Goal: Task Accomplishment & Management: Manage account settings

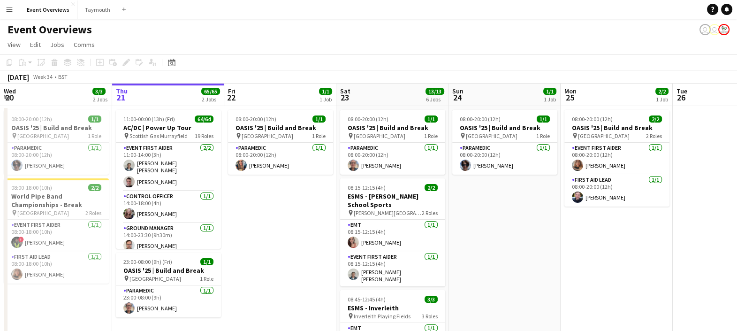
click at [17, 10] on button "Menu" at bounding box center [9, 9] width 19 height 19
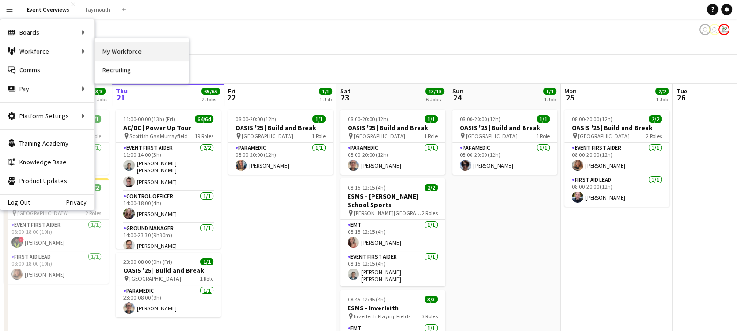
click at [136, 54] on link "My Workforce" at bounding box center [142, 51] width 94 height 19
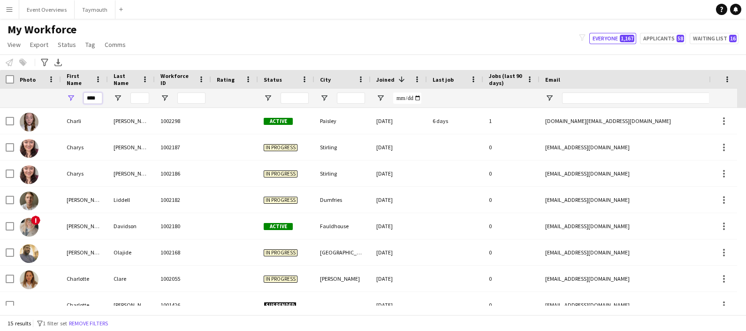
click at [101, 98] on input "****" at bounding box center [92, 97] width 19 height 11
type input "*"
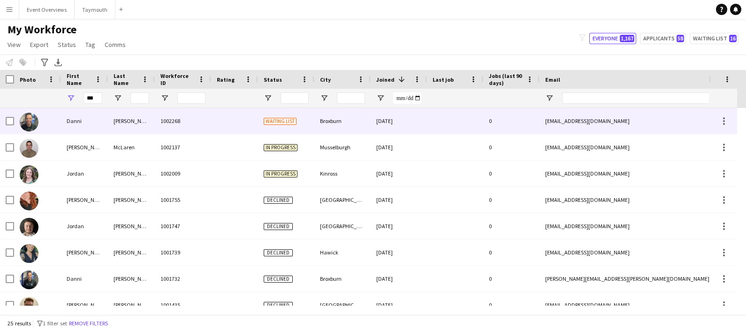
click at [98, 119] on div "Danni" at bounding box center [84, 121] width 47 height 26
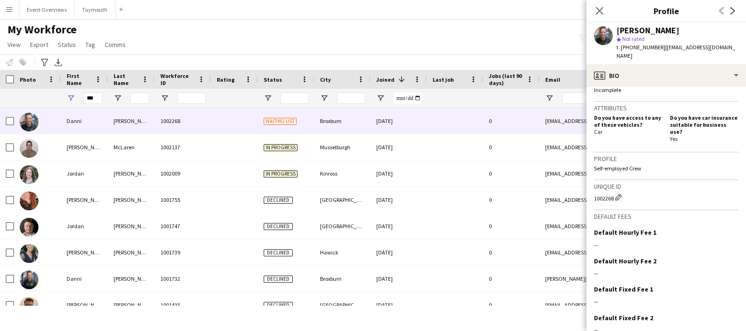
scroll to position [417, 0]
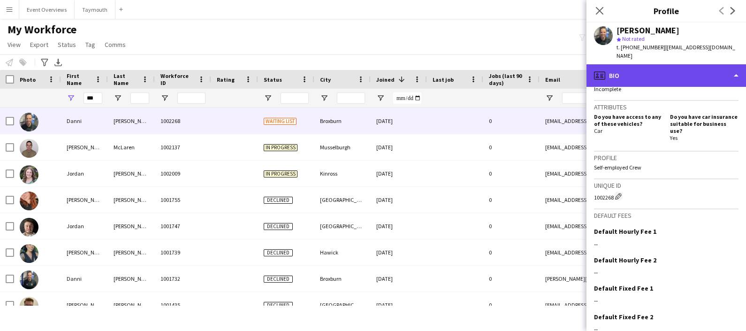
click at [631, 74] on div "profile Bio" at bounding box center [665, 75] width 159 height 23
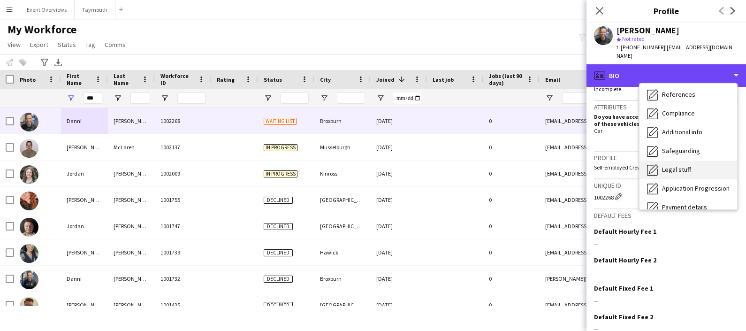
scroll to position [114, 0]
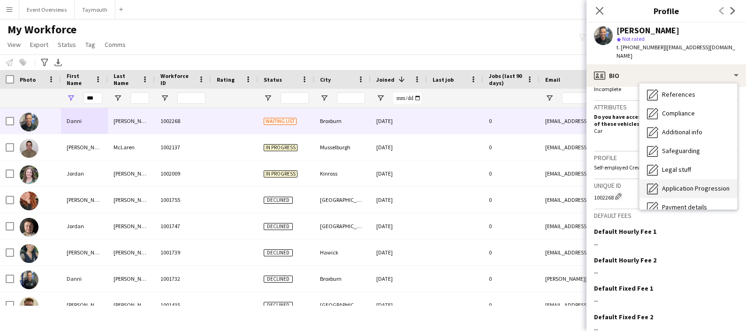
click at [697, 179] on div "Application Progression Application Progression" at bounding box center [688, 188] width 98 height 19
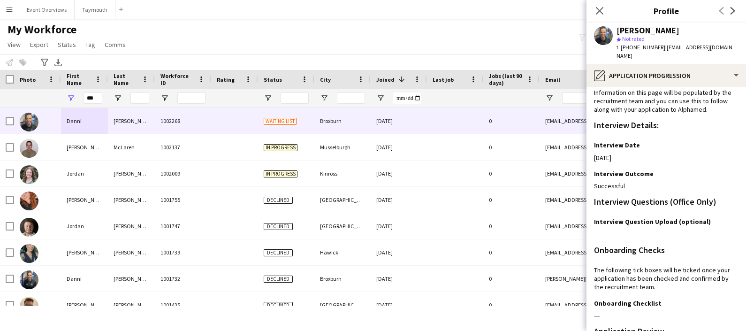
scroll to position [0, 0]
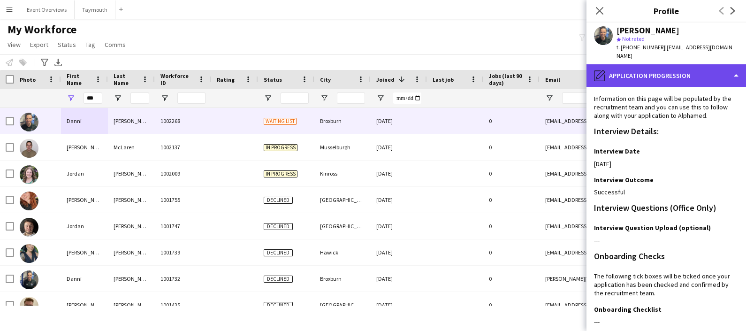
click at [669, 66] on div "pencil4 Application Progression" at bounding box center [665, 75] width 159 height 23
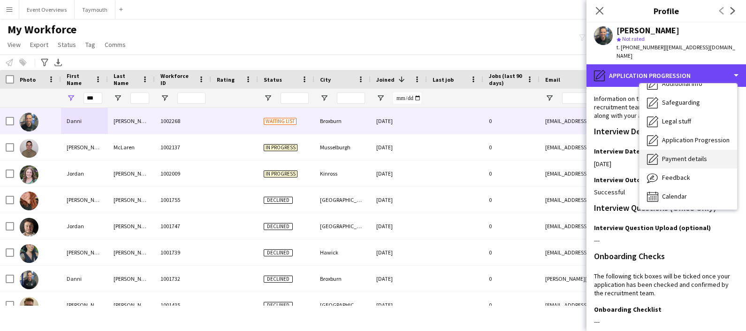
scroll to position [162, 0]
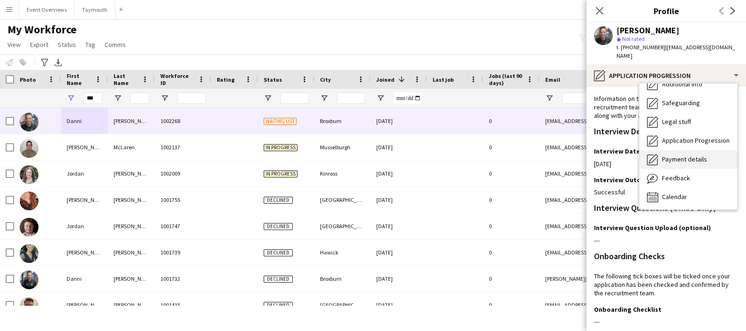
click at [682, 155] on span "Payment details" at bounding box center [684, 159] width 45 height 8
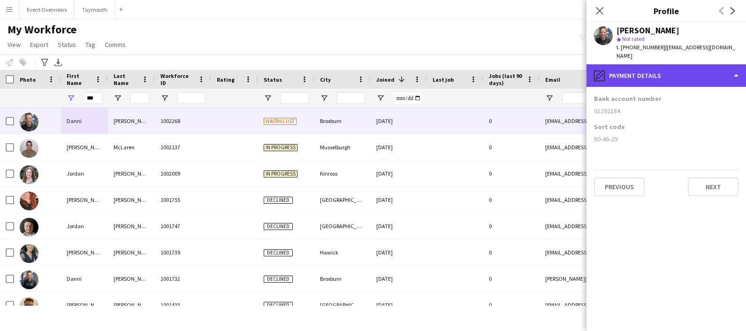
click at [680, 71] on div "pencil4 Payment details" at bounding box center [665, 75] width 159 height 23
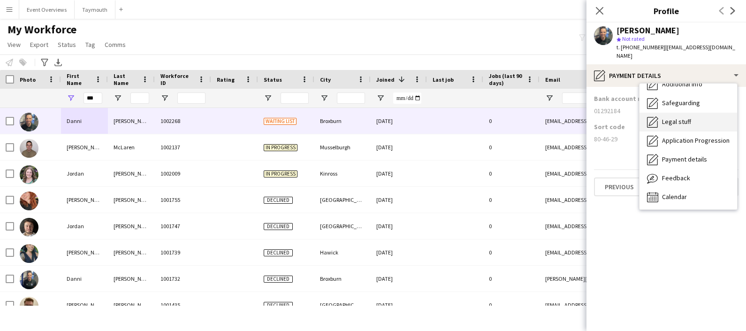
click at [682, 113] on div "Legal stuff Legal stuff" at bounding box center [688, 122] width 98 height 19
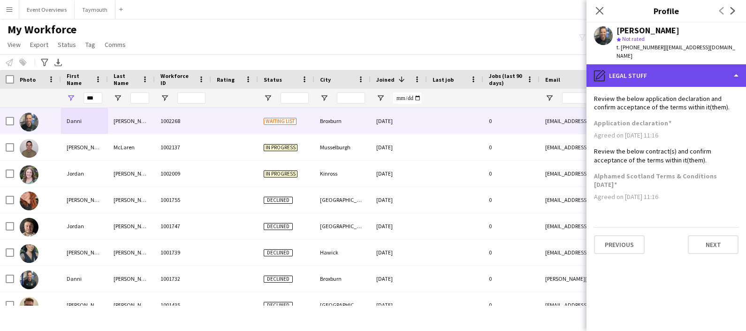
click at [680, 70] on div "pencil4 Legal stuff" at bounding box center [665, 75] width 159 height 23
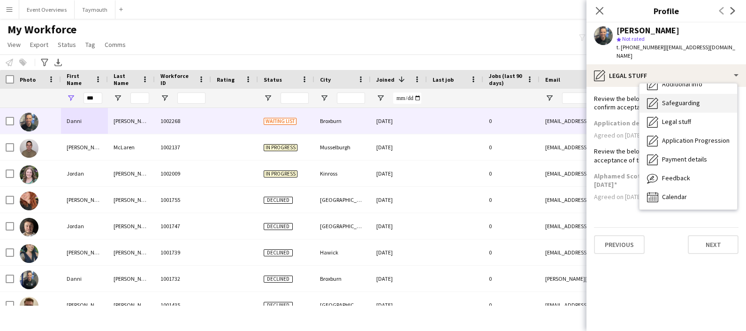
click at [688, 98] on span "Safeguarding" at bounding box center [681, 102] width 38 height 8
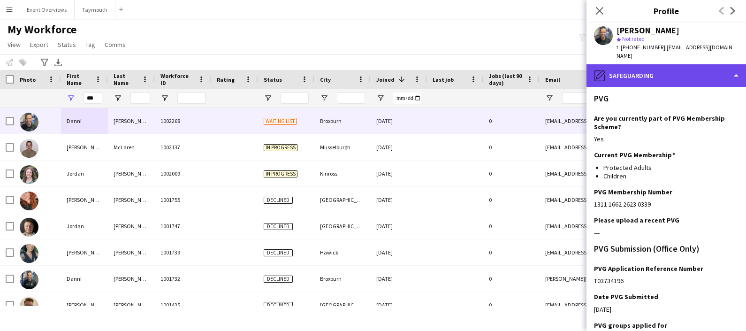
click at [685, 73] on div "pencil4 Safeguarding" at bounding box center [665, 75] width 159 height 23
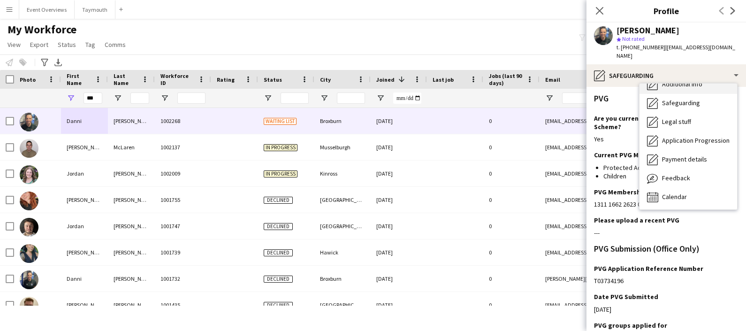
click at [687, 80] on div "Additional info Additional info" at bounding box center [688, 84] width 98 height 19
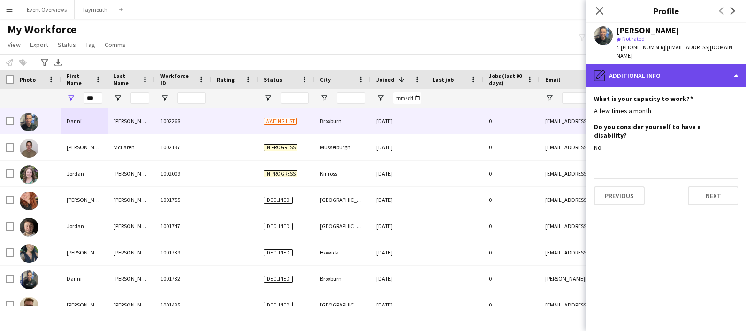
click at [682, 64] on div "pencil4 Additional info" at bounding box center [665, 75] width 159 height 23
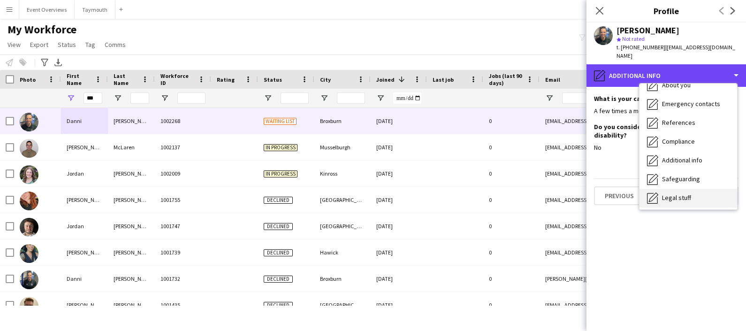
scroll to position [85, 0]
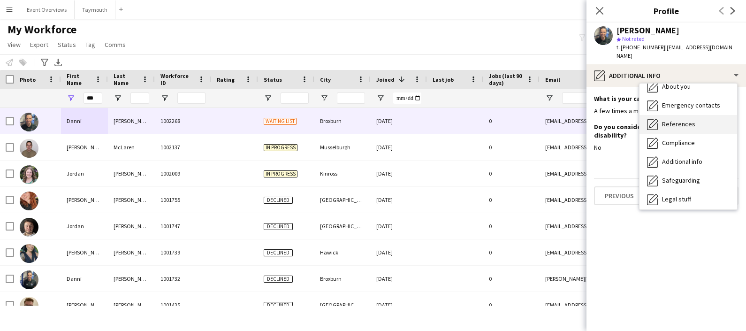
click at [687, 120] on span "References" at bounding box center [678, 124] width 33 height 8
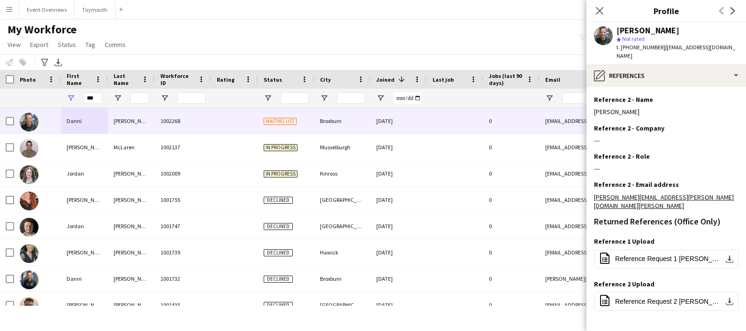
scroll to position [256, 0]
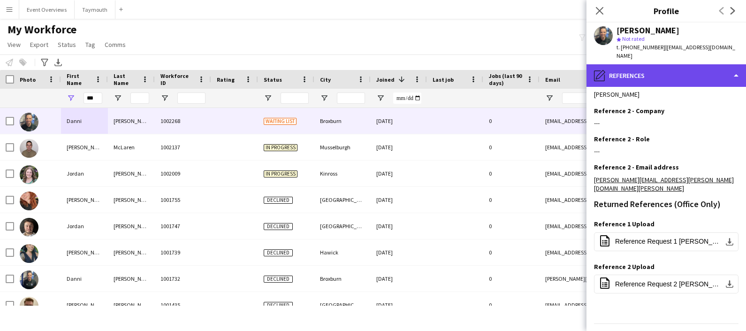
click at [653, 64] on div "pencil4 References" at bounding box center [665, 75] width 159 height 23
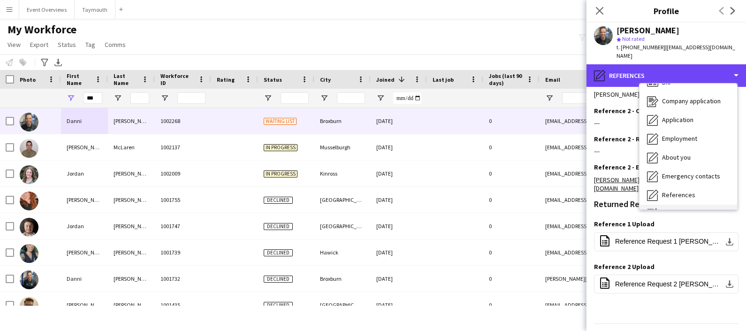
scroll to position [14, 0]
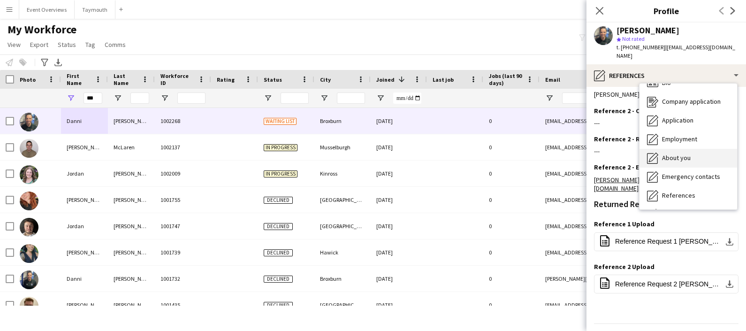
click at [680, 149] on div "About you About you" at bounding box center [688, 158] width 98 height 19
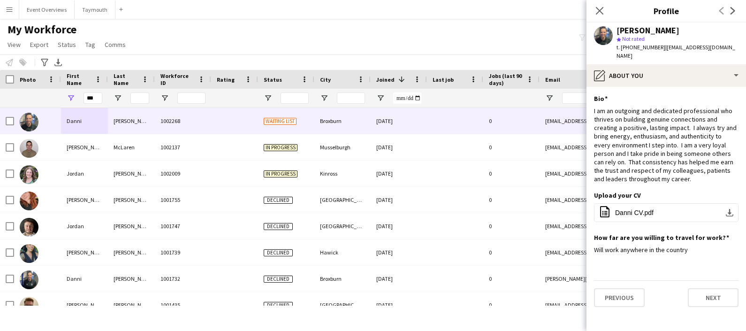
scroll to position [0, 0]
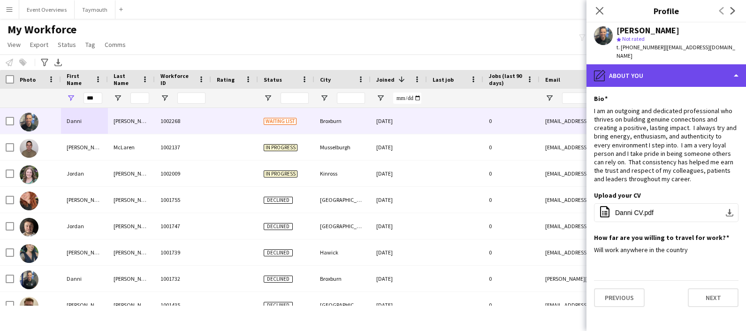
click at [668, 73] on div "pencil4 About you" at bounding box center [665, 75] width 159 height 23
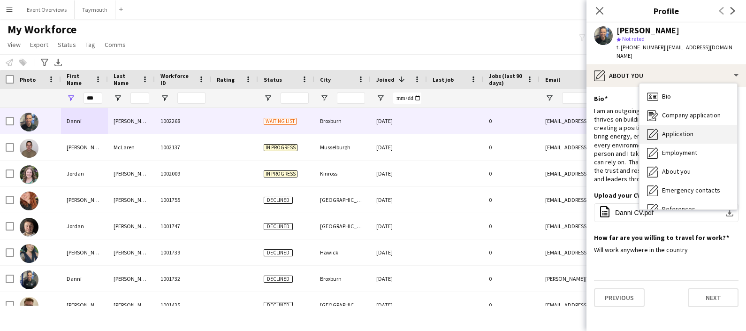
click at [687, 129] on span "Application" at bounding box center [677, 133] width 31 height 8
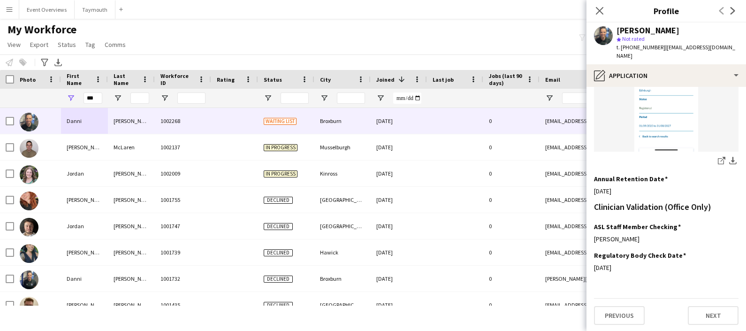
scroll to position [336, 0]
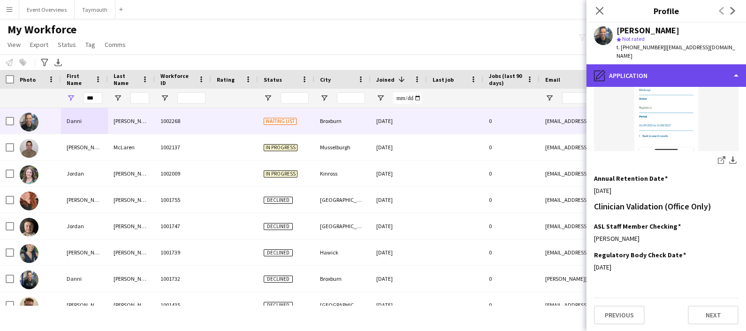
click at [723, 72] on div "pencil4 Application" at bounding box center [665, 75] width 159 height 23
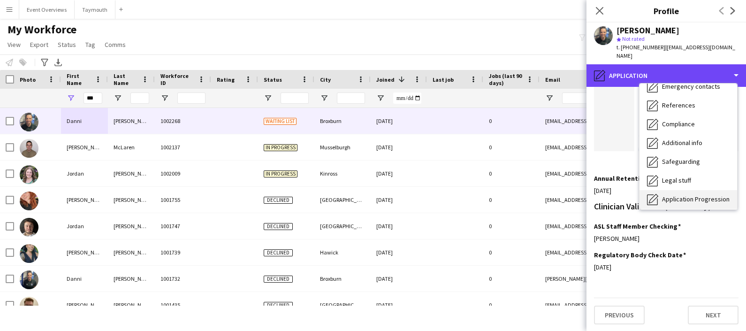
scroll to position [103, 0]
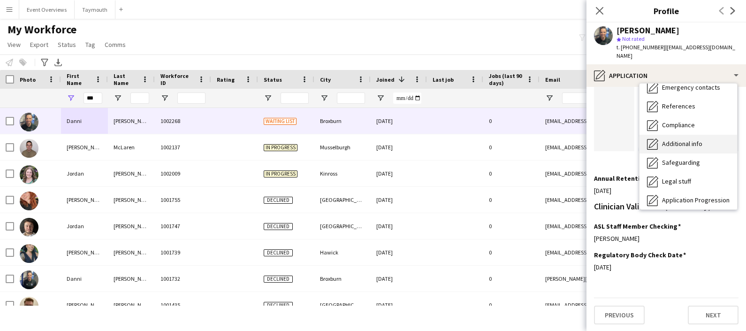
click at [686, 135] on div "Additional info Additional info" at bounding box center [688, 144] width 98 height 19
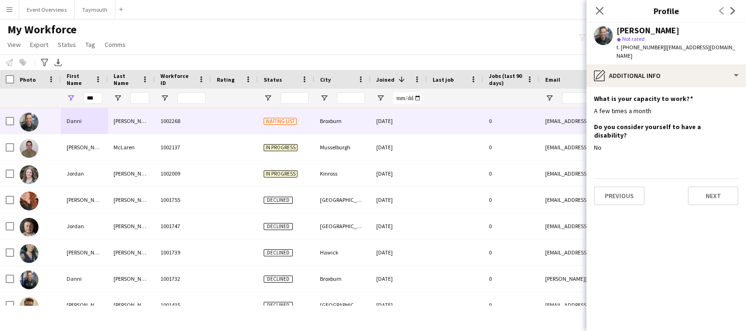
scroll to position [0, 0]
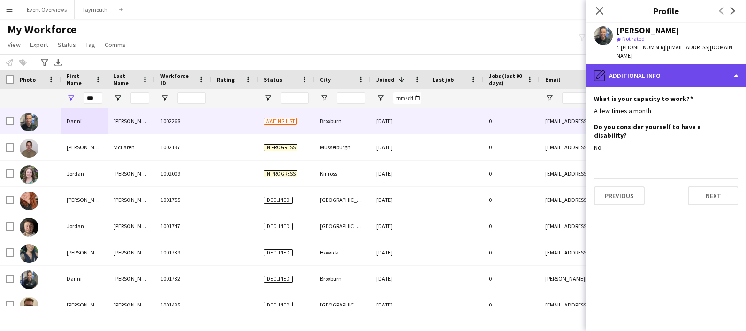
click at [706, 67] on div "pencil4 Additional info" at bounding box center [665, 75] width 159 height 23
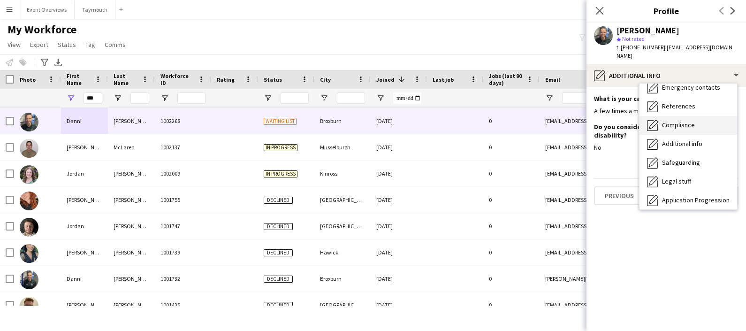
click at [690, 121] on span "Compliance" at bounding box center [678, 125] width 33 height 8
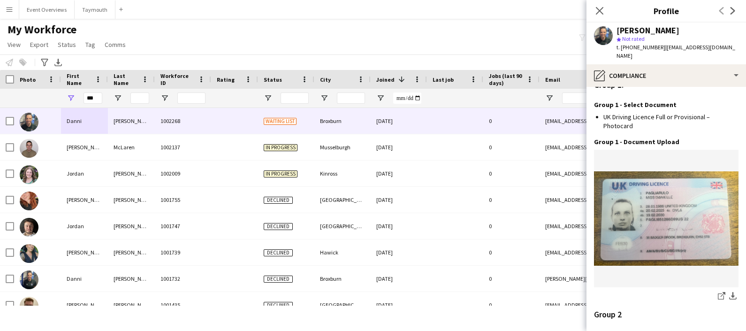
scroll to position [1104, 0]
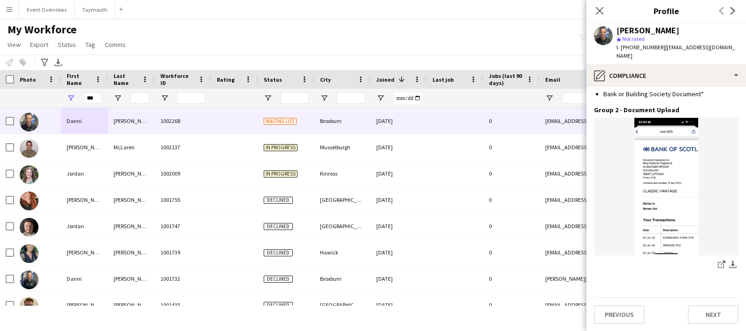
click at [654, 54] on div "[PERSON_NAME] star Not rated t. [PHONE_NUMBER] | [EMAIL_ADDRESS][DOMAIN_NAME]" at bounding box center [665, 44] width 159 height 42
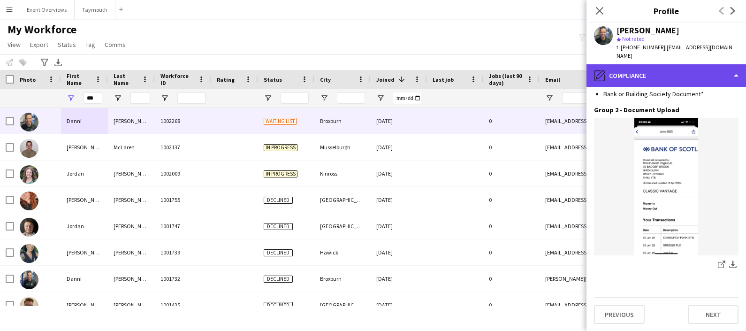
click at [653, 73] on div "pencil4 Compliance" at bounding box center [665, 75] width 159 height 23
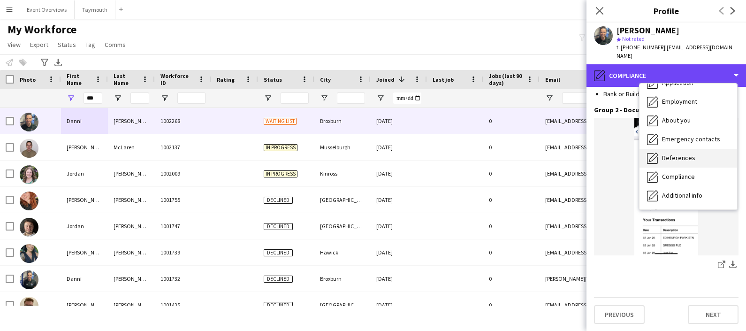
scroll to position [0, 0]
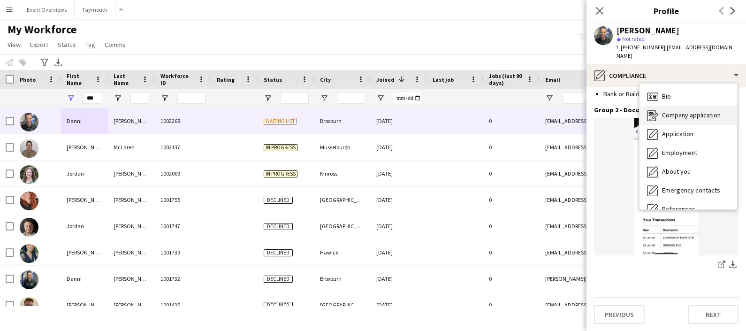
click at [689, 111] on span "Company application" at bounding box center [691, 115] width 59 height 8
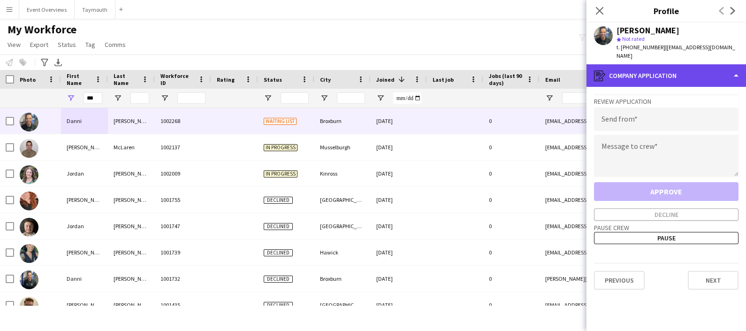
click at [678, 64] on div "register Company application" at bounding box center [665, 75] width 159 height 23
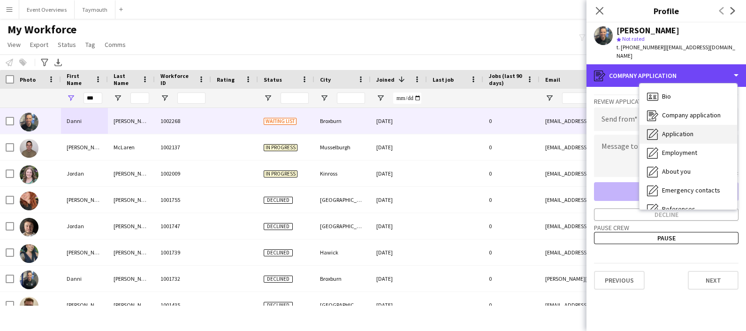
scroll to position [163, 0]
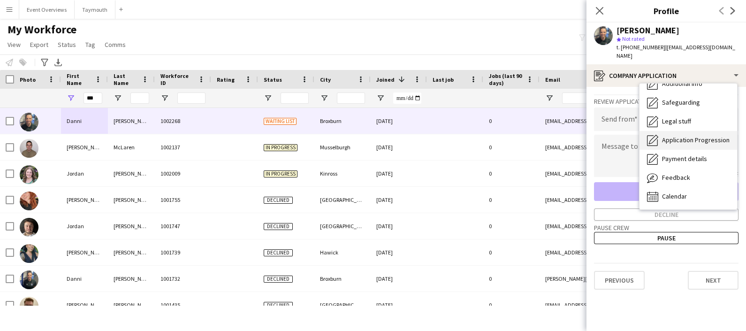
click at [705, 137] on div "Application Progression Application Progression" at bounding box center [688, 140] width 98 height 19
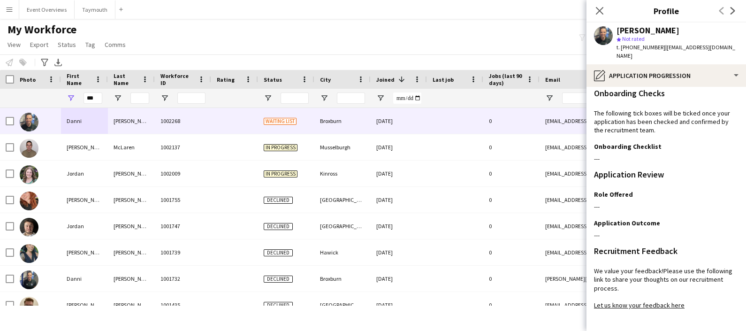
scroll to position [192, 0]
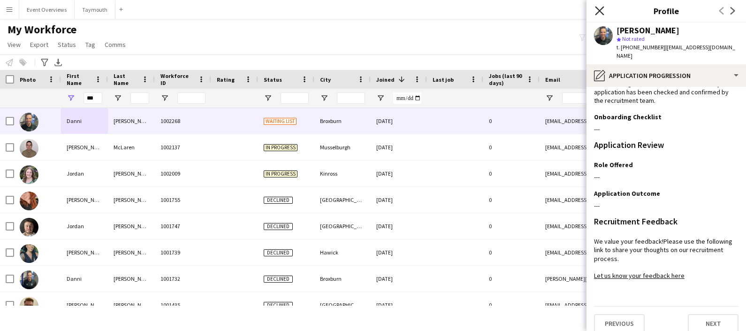
click at [599, 8] on icon "Close pop-in" at bounding box center [599, 10] width 9 height 9
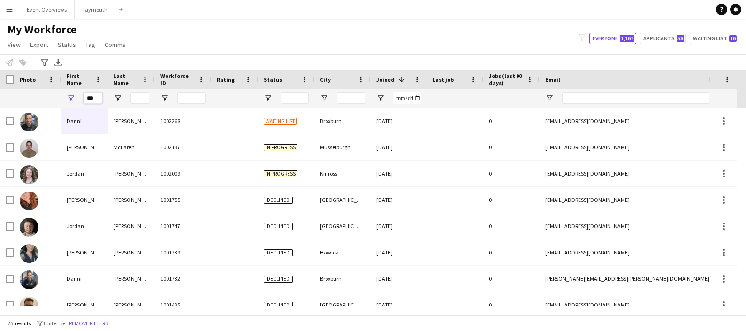
click at [97, 95] on input "***" at bounding box center [92, 97] width 19 height 11
type input "*"
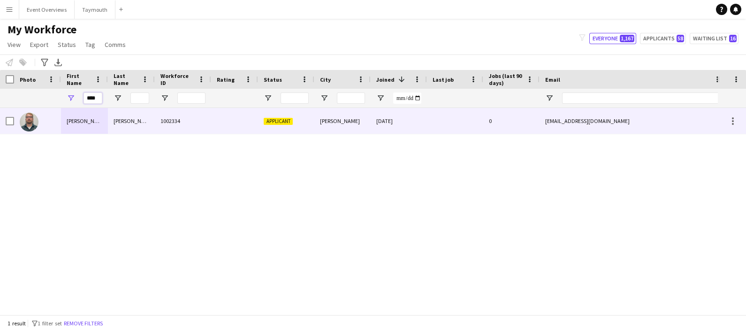
type input "****"
click at [77, 124] on div "[PERSON_NAME]" at bounding box center [84, 121] width 47 height 26
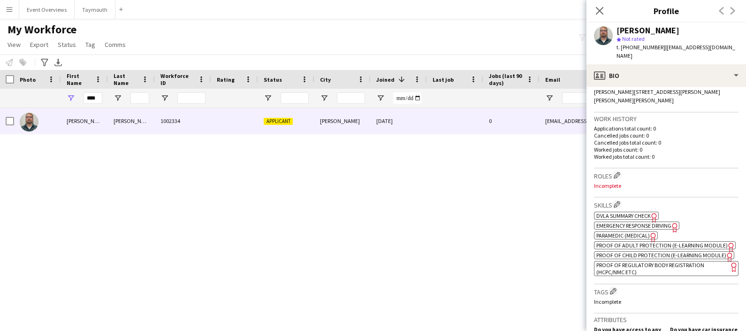
scroll to position [218, 0]
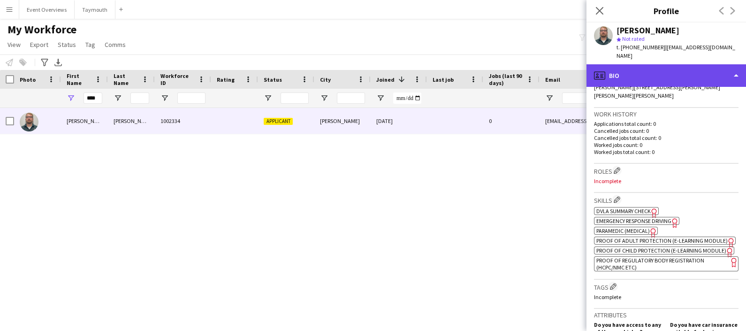
click at [668, 64] on div "profile Bio" at bounding box center [665, 75] width 159 height 23
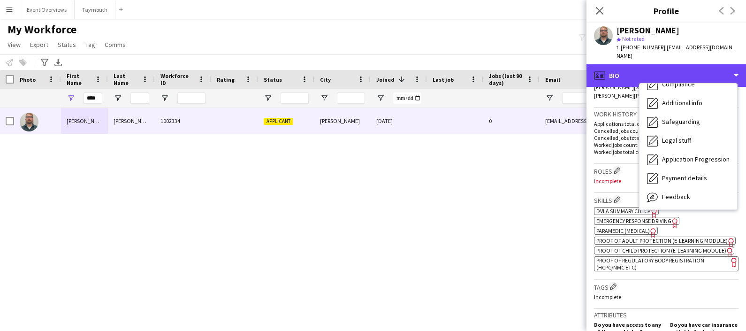
scroll to position [143, 0]
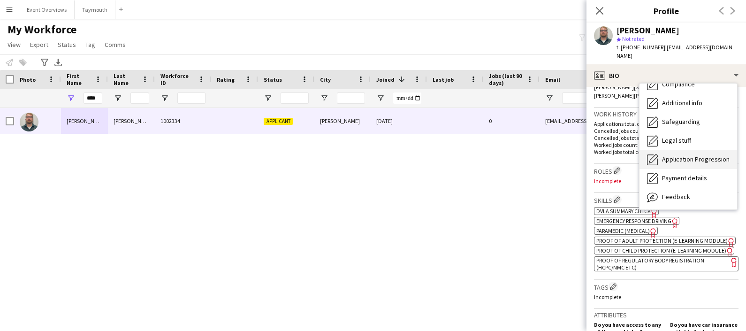
click at [699, 158] on div "Application Progression Application Progression" at bounding box center [688, 159] width 98 height 19
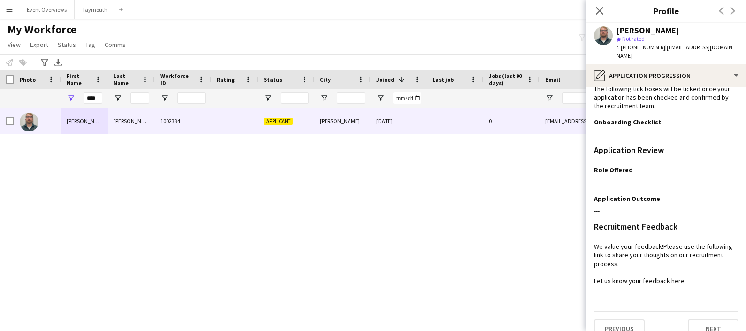
scroll to position [192, 0]
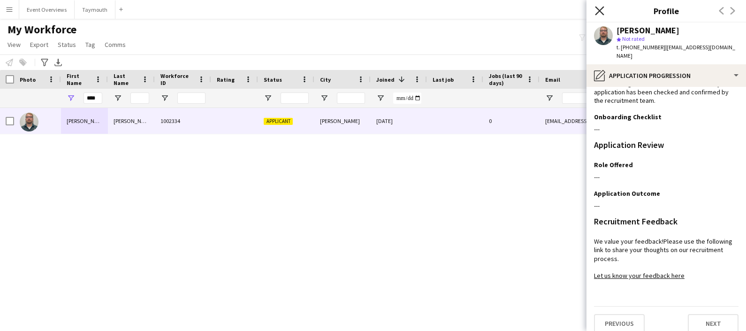
click at [598, 11] on icon at bounding box center [599, 10] width 9 height 9
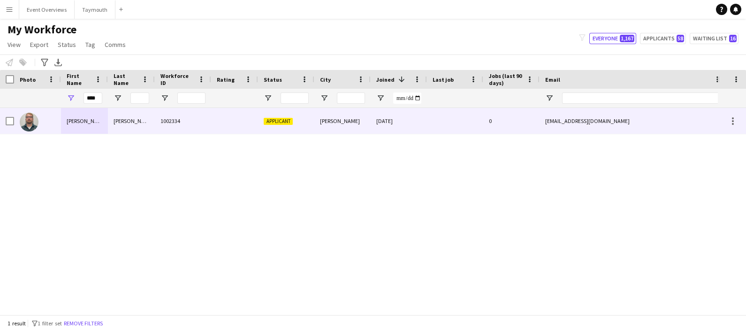
click at [89, 122] on div "[PERSON_NAME]" at bounding box center [84, 121] width 47 height 26
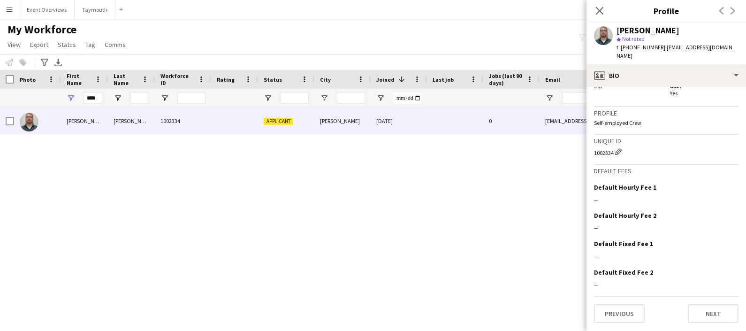
scroll to position [0, 0]
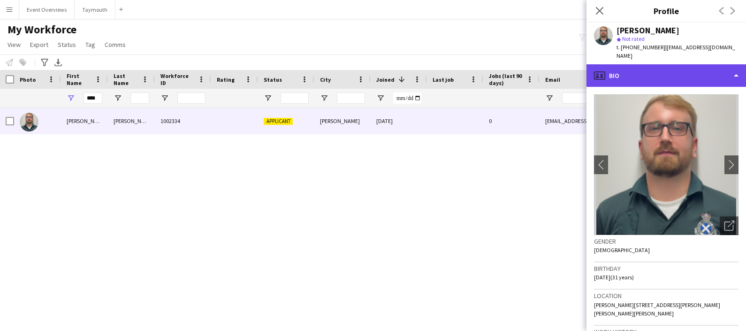
click at [675, 68] on div "profile Bio" at bounding box center [665, 75] width 159 height 23
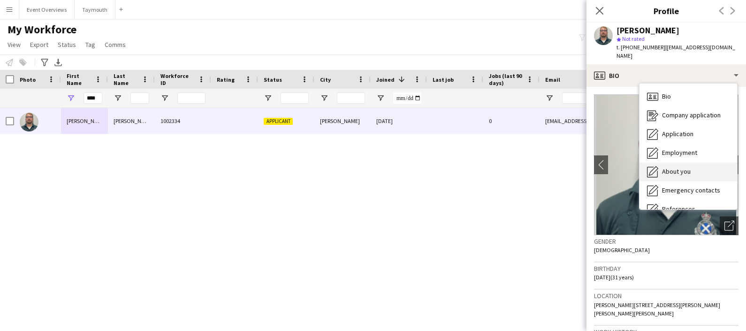
click at [677, 167] on span "About you" at bounding box center [676, 171] width 29 height 8
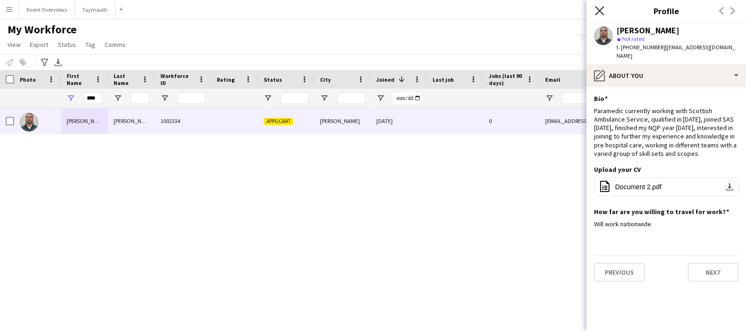
click at [598, 8] on icon "Close pop-in" at bounding box center [599, 10] width 9 height 9
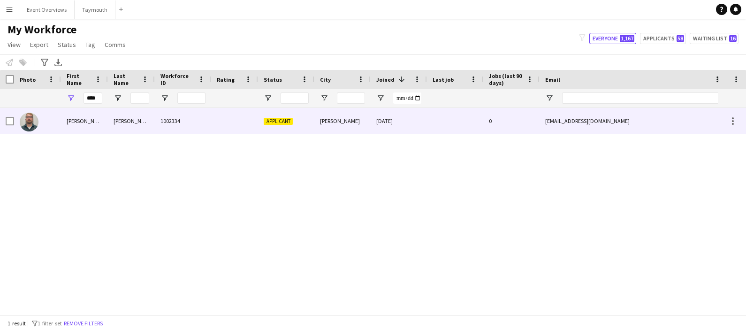
click at [96, 122] on div "[PERSON_NAME]" at bounding box center [84, 121] width 47 height 26
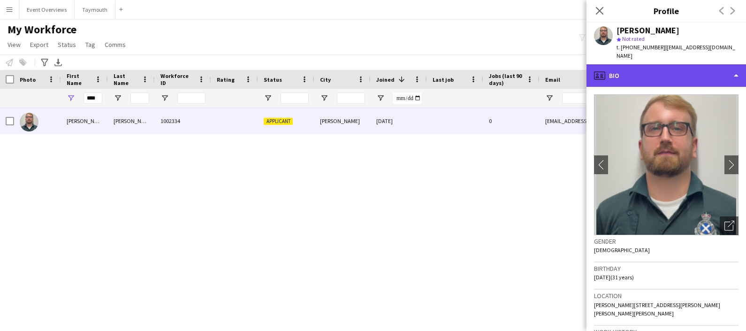
click at [675, 67] on div "profile Bio" at bounding box center [665, 75] width 159 height 23
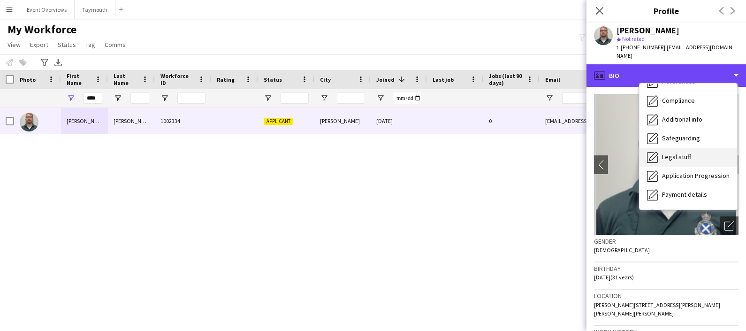
scroll to position [128, 0]
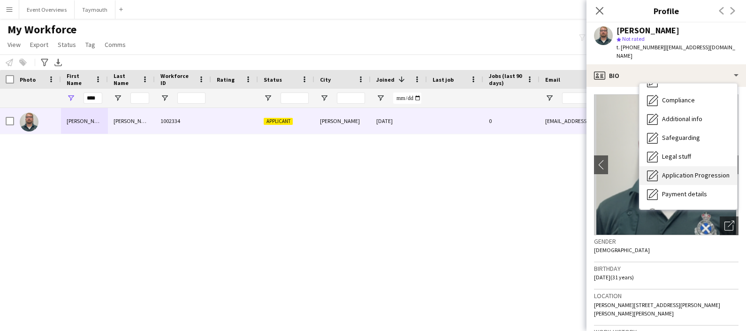
click at [699, 171] on div "Application Progression Application Progression" at bounding box center [688, 175] width 98 height 19
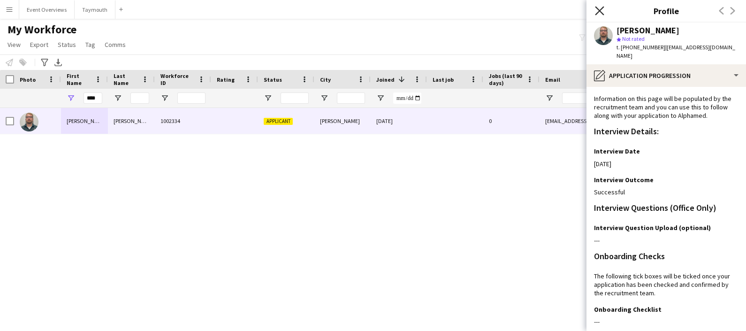
click at [599, 9] on icon at bounding box center [599, 10] width 9 height 9
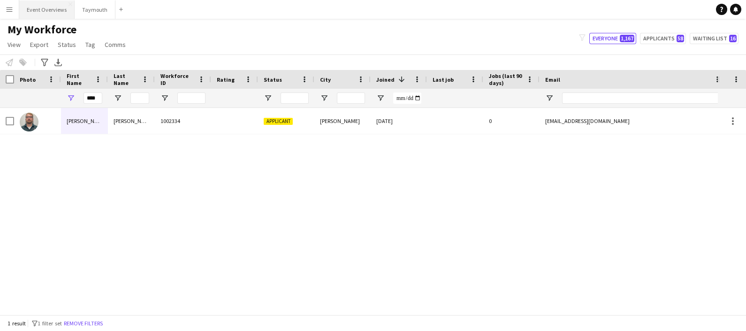
click at [35, 12] on button "Event Overviews Close" at bounding box center [46, 9] width 55 height 18
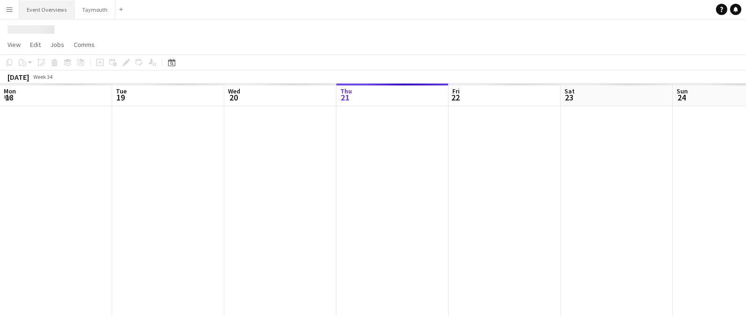
scroll to position [0, 224]
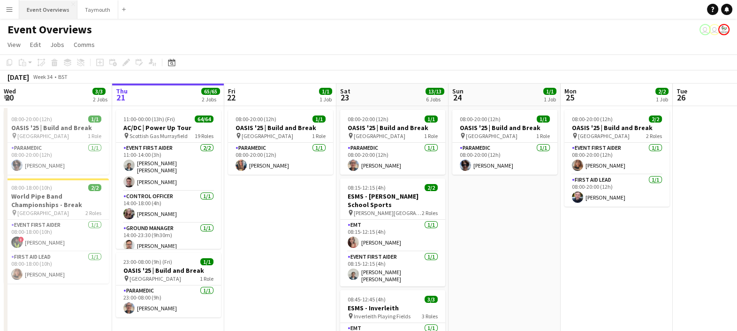
click at [40, 4] on button "Event Overviews Close" at bounding box center [48, 9] width 58 height 18
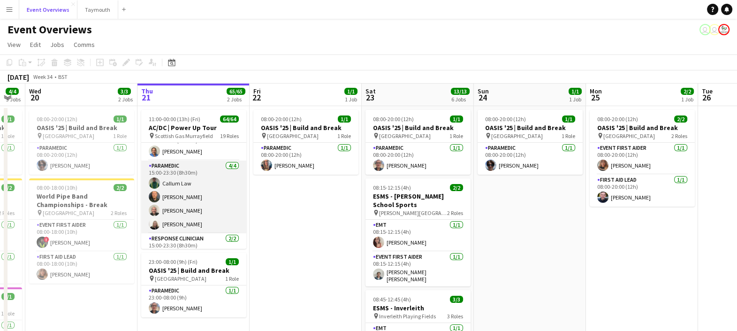
scroll to position [1111, 0]
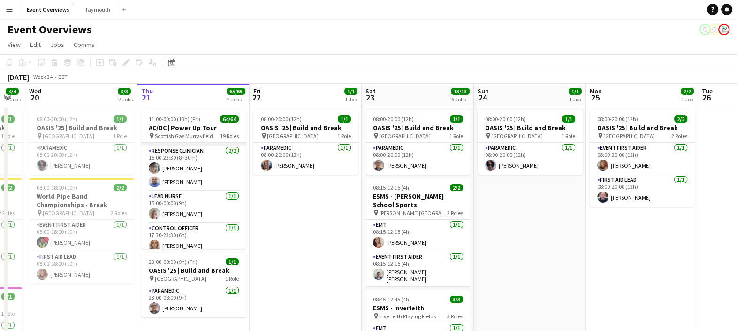
click at [199, 216] on app-card-role "Lead Nurse [DATE] 15:00-00:00 (9h) [PERSON_NAME]" at bounding box center [193, 207] width 105 height 32
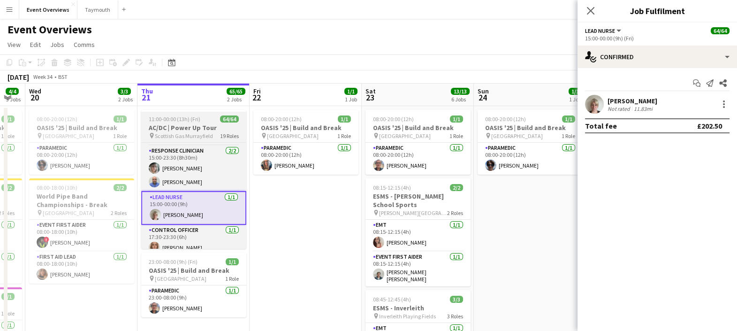
click at [185, 127] on h3 "AC/DC | Power Up Tour" at bounding box center [193, 127] width 105 height 8
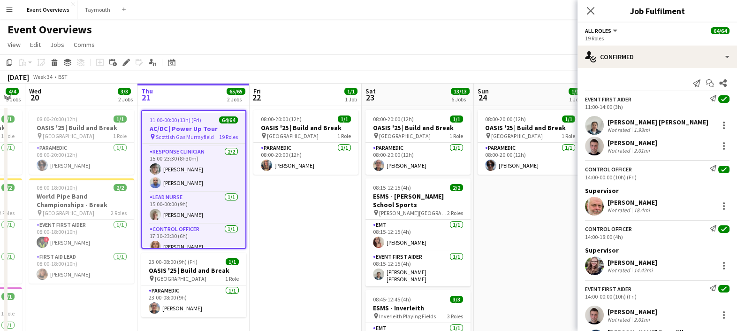
click at [247, 70] on div "[DATE] Week 34 • BST" at bounding box center [368, 76] width 737 height 13
